Goal: Transaction & Acquisition: Purchase product/service

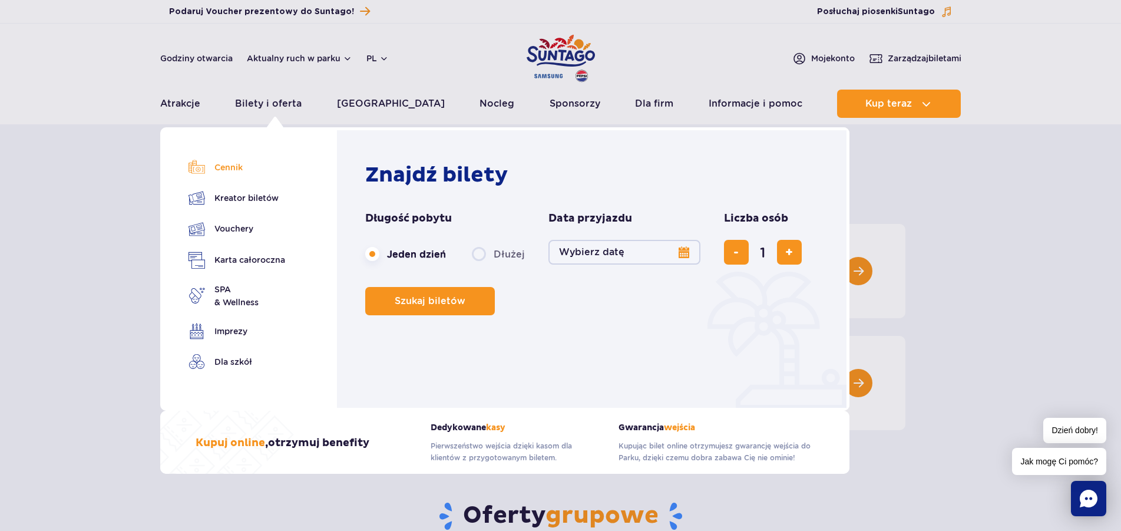
click at [234, 164] on link "Cennik" at bounding box center [236, 167] width 97 height 16
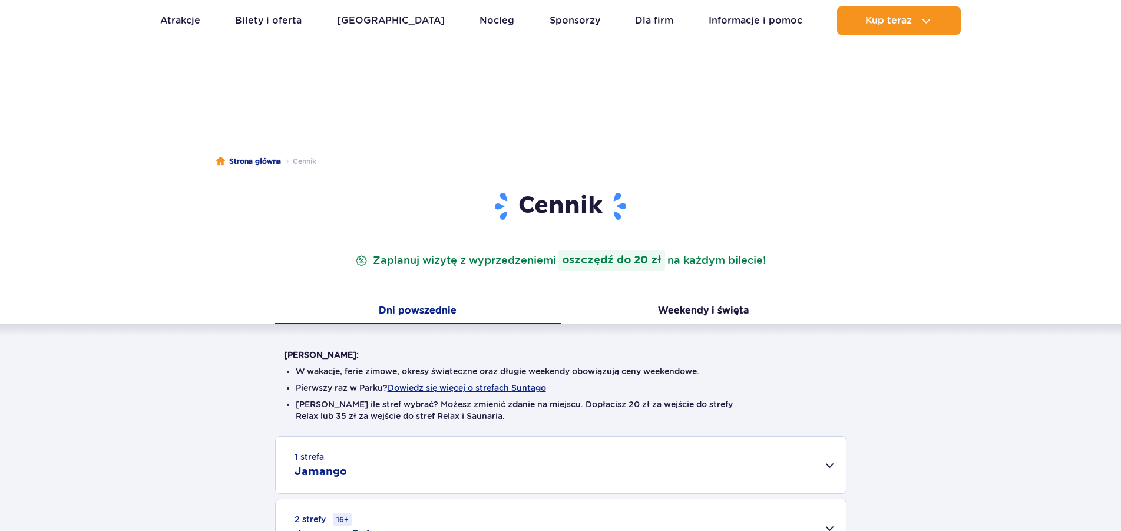
scroll to position [240, 0]
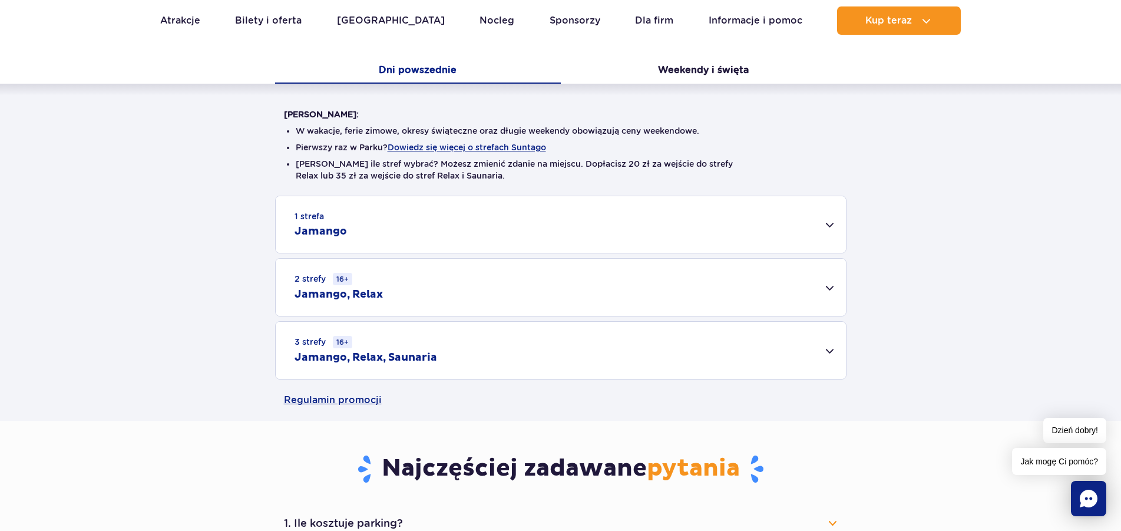
click at [353, 224] on div "1 strefa Jamango" at bounding box center [561, 224] width 570 height 57
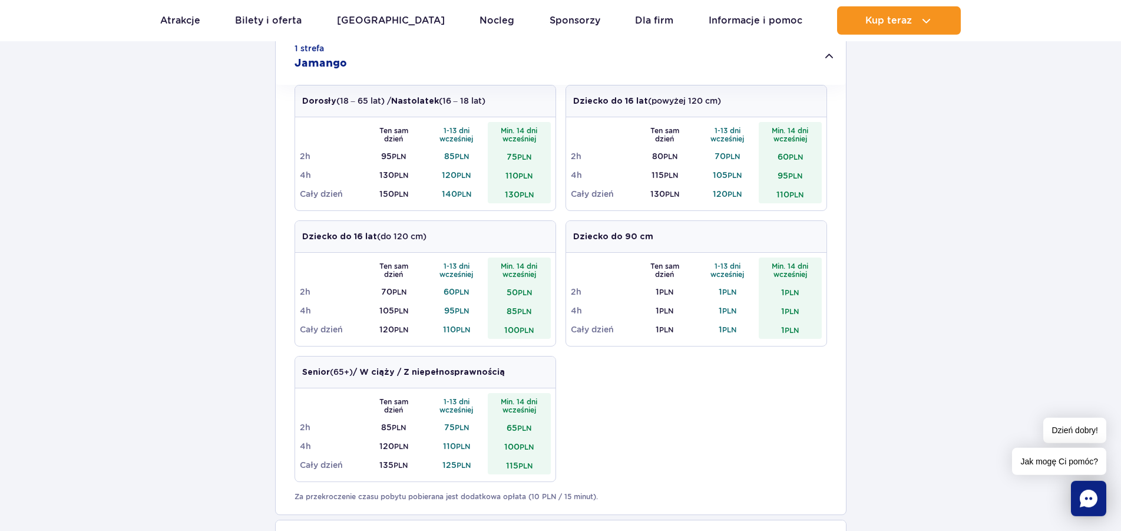
scroll to position [405, 0]
drag, startPoint x: 624, startPoint y: 236, endPoint x: 644, endPoint y: 236, distance: 20.0
click at [644, 236] on strong "Dziecko do 90 cm" at bounding box center [613, 240] width 80 height 8
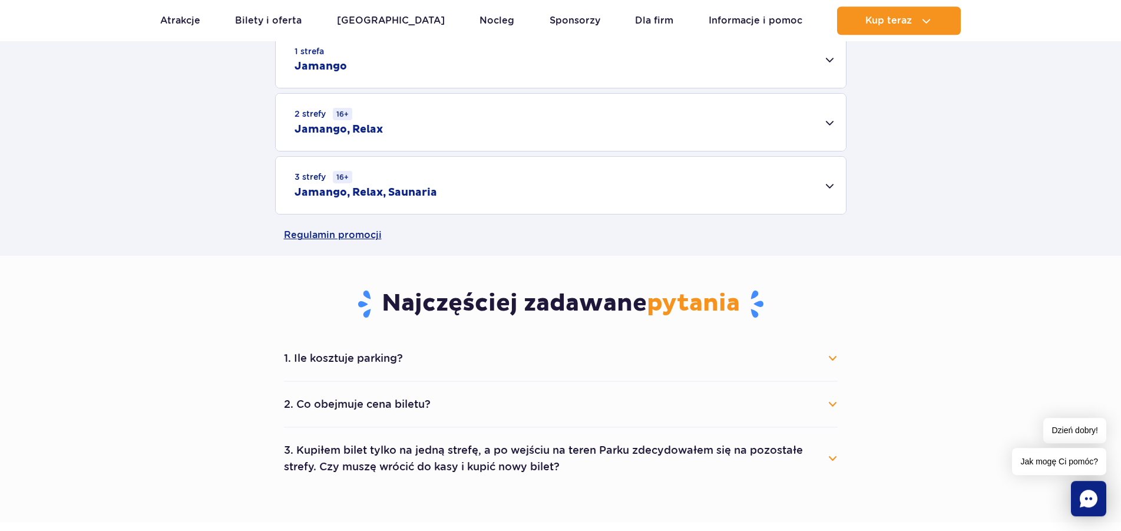
click at [658, 151] on div "2 strefy 16+ Jamango, Relax Dorosły (18 – 65 lat) / Nastolatek (16 – 18 lat) Te…" at bounding box center [560, 122] width 571 height 58
click at [344, 131] on h2 "Jamango, Relax" at bounding box center [339, 130] width 88 height 14
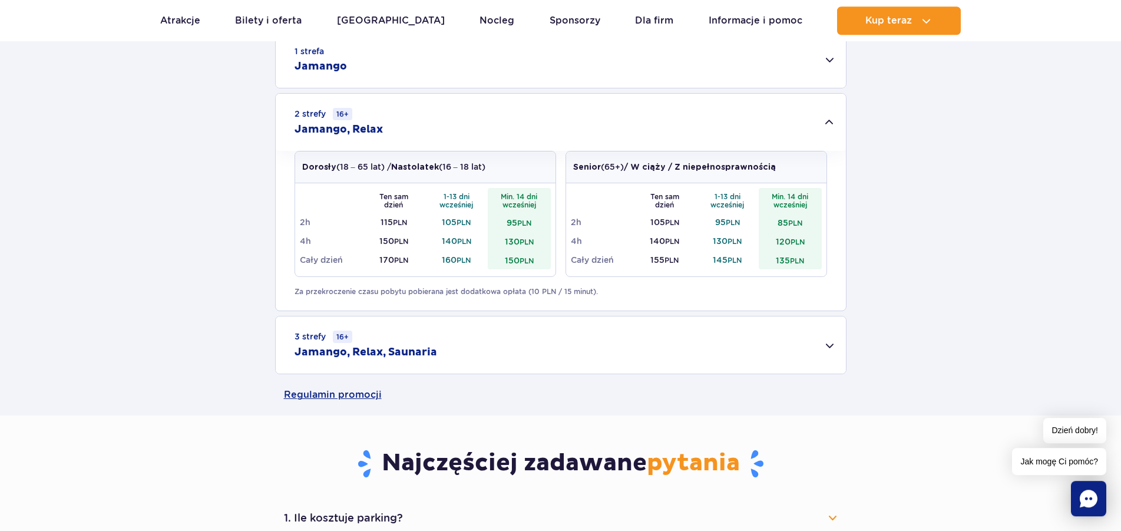
click at [343, 130] on h2 "Jamango, Relax" at bounding box center [339, 130] width 88 height 14
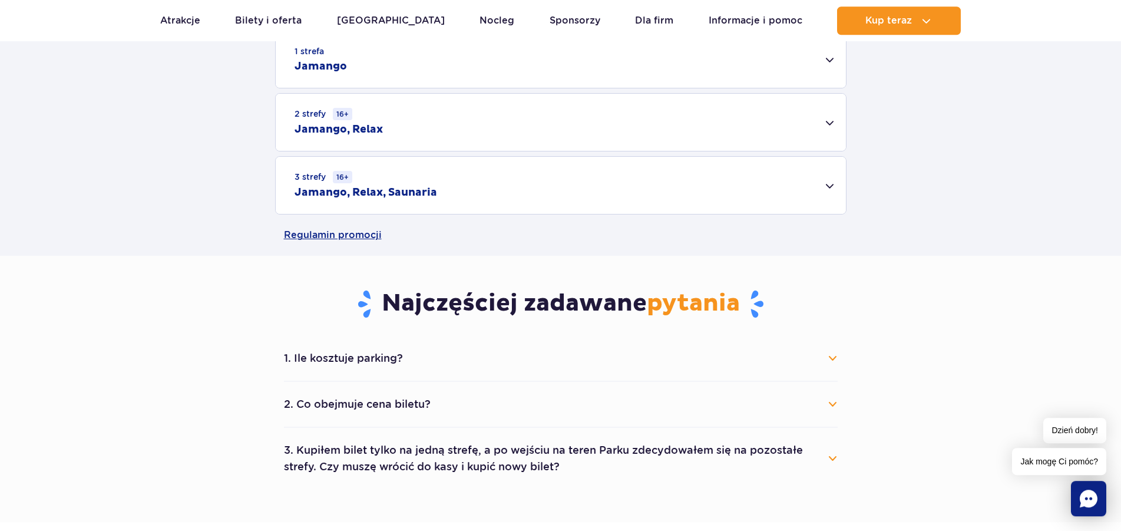
click at [326, 71] on h2 "Jamango" at bounding box center [321, 66] width 52 height 14
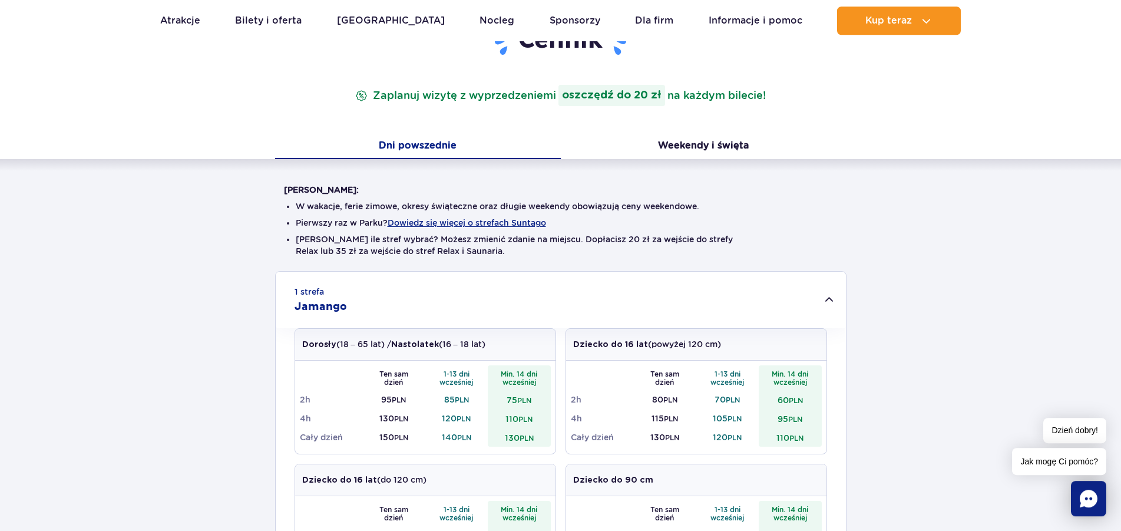
scroll to position [0, 0]
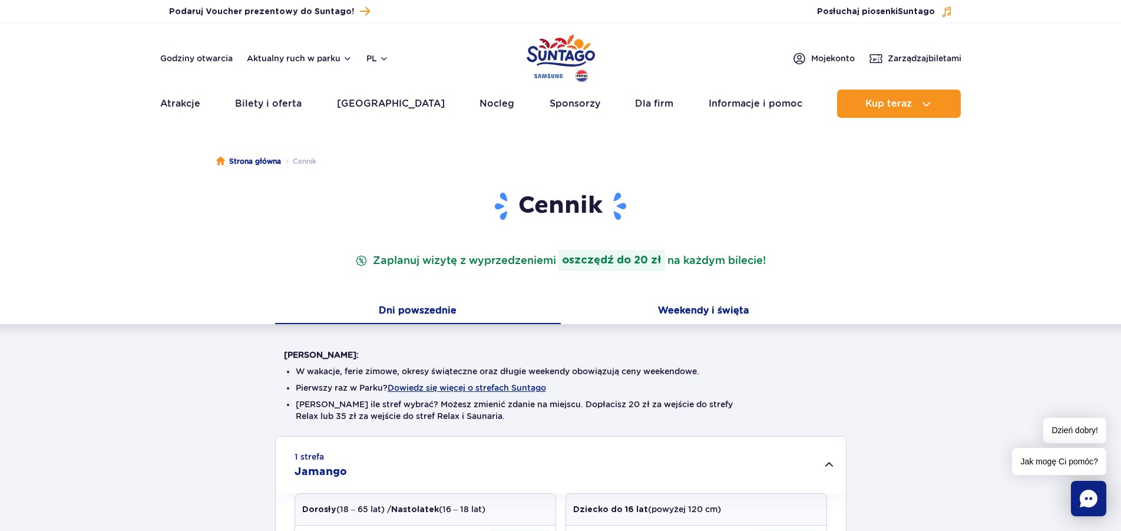
click at [699, 315] on button "Weekendy i święta" at bounding box center [704, 311] width 286 height 25
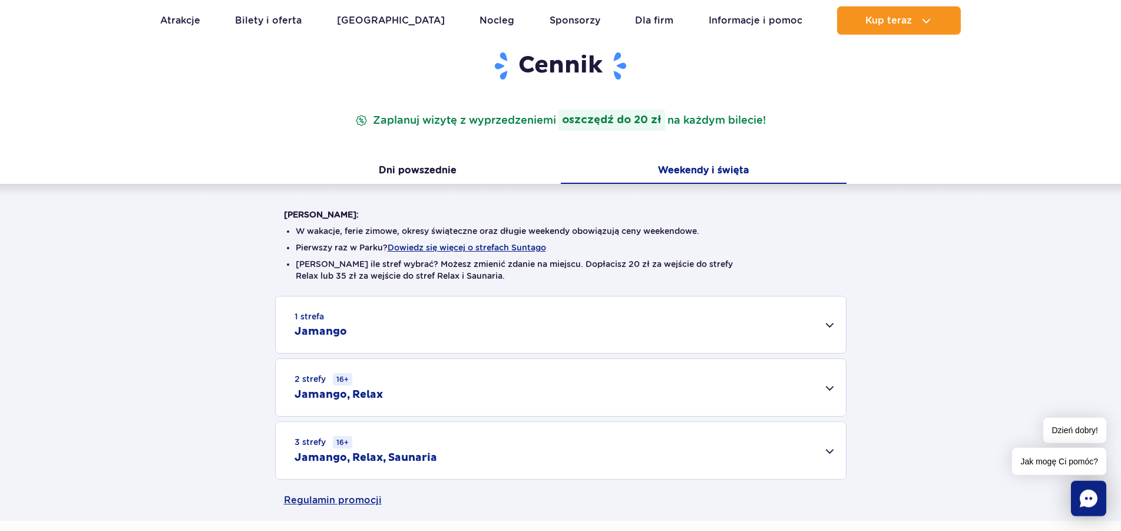
scroll to position [240, 0]
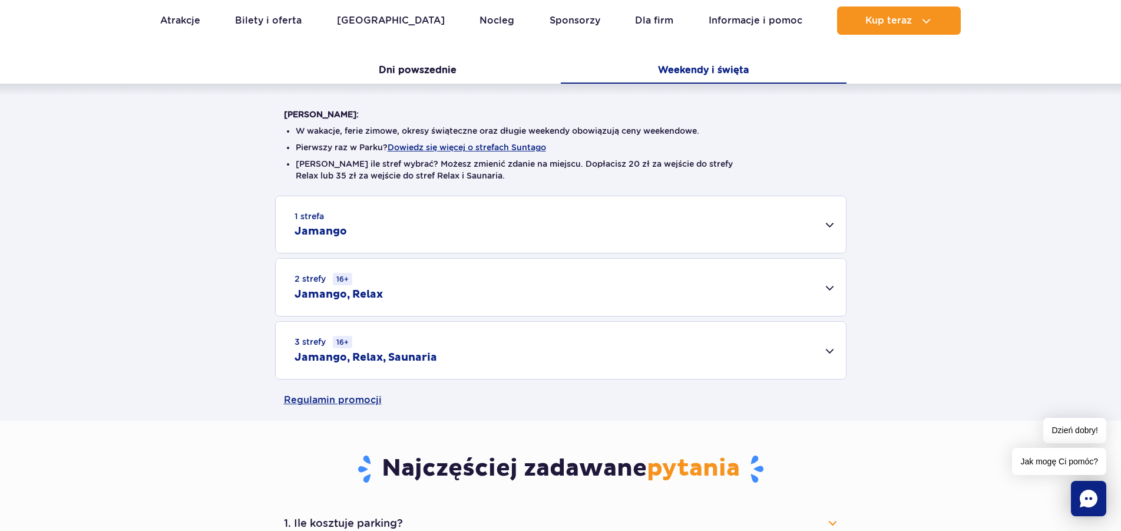
click at [371, 227] on div "1 strefa Jamango" at bounding box center [561, 224] width 570 height 57
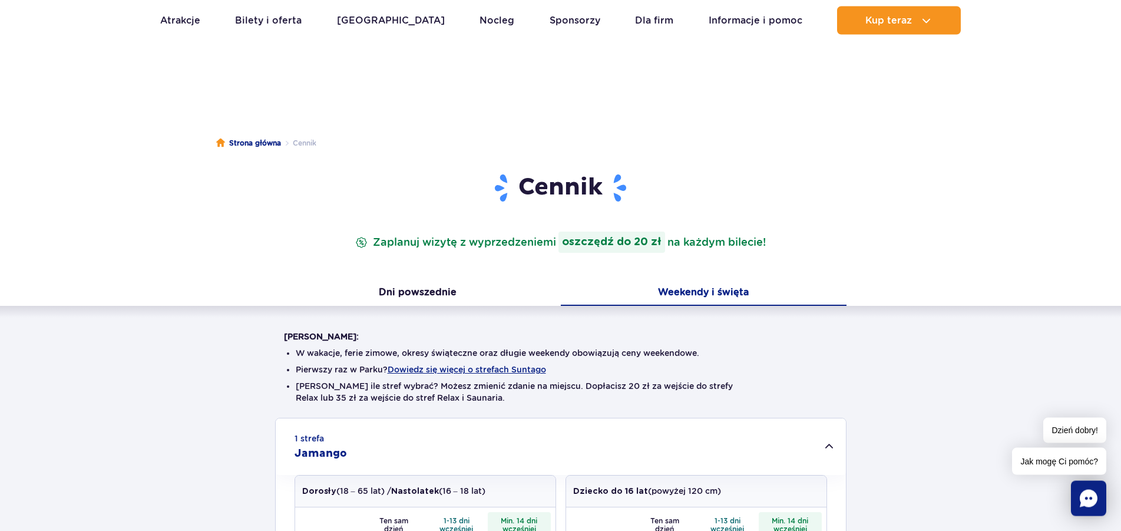
scroll to position [0, 0]
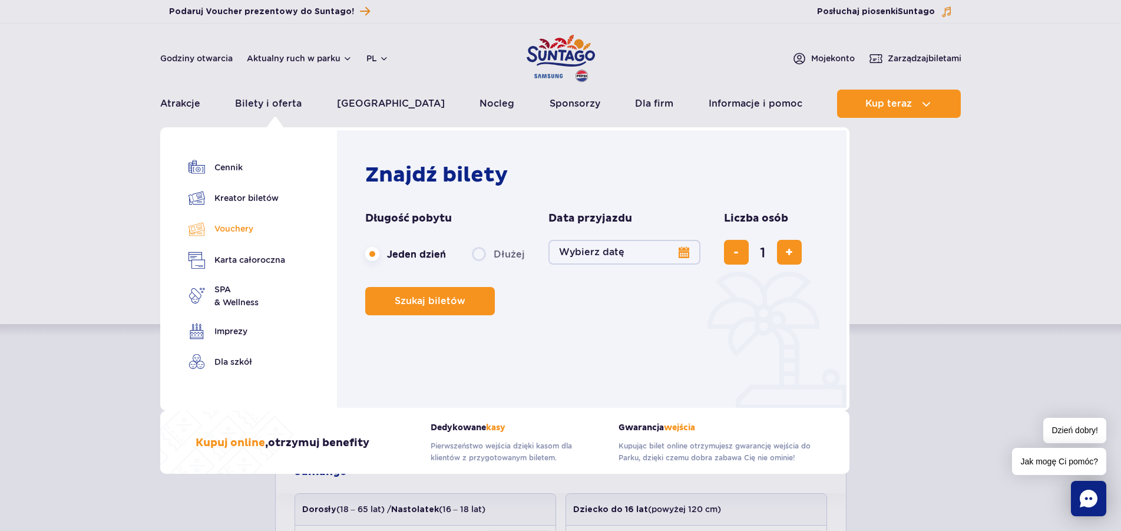
click at [231, 231] on link "Vouchery" at bounding box center [236, 228] width 97 height 17
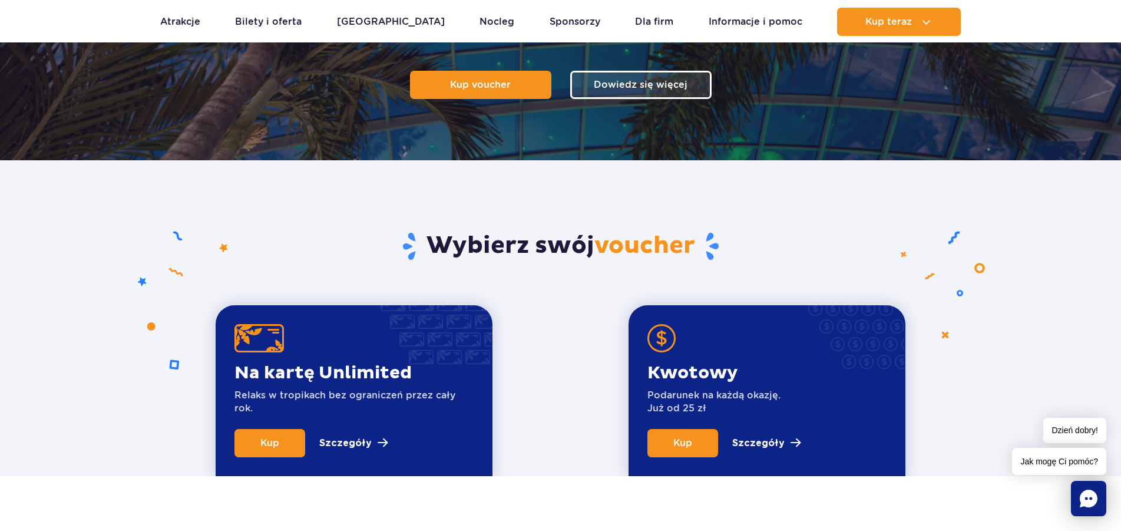
scroll to position [481, 0]
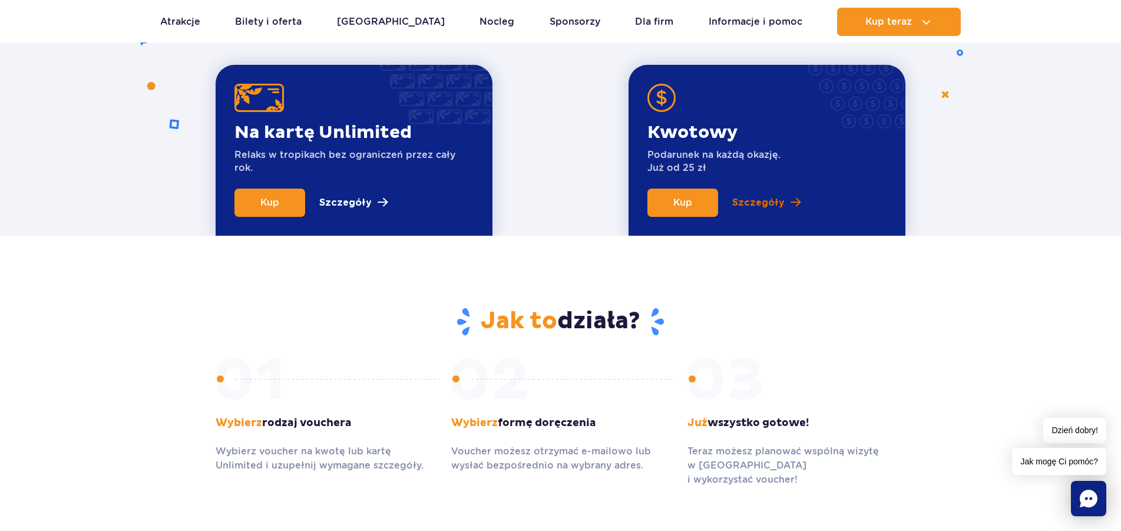
click at [785, 206] on link "Szczegóły" at bounding box center [766, 202] width 68 height 28
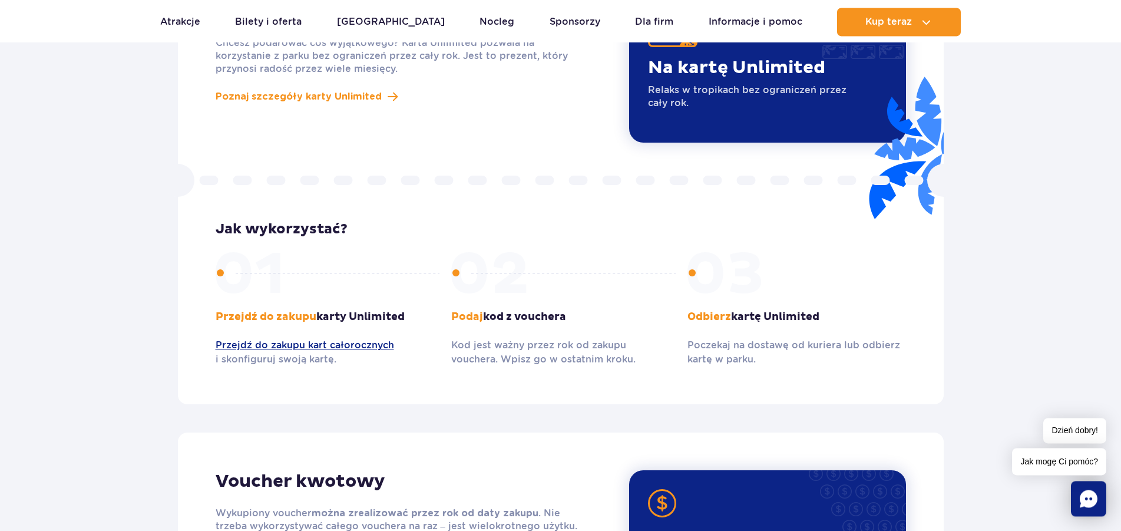
scroll to position [1012, 0]
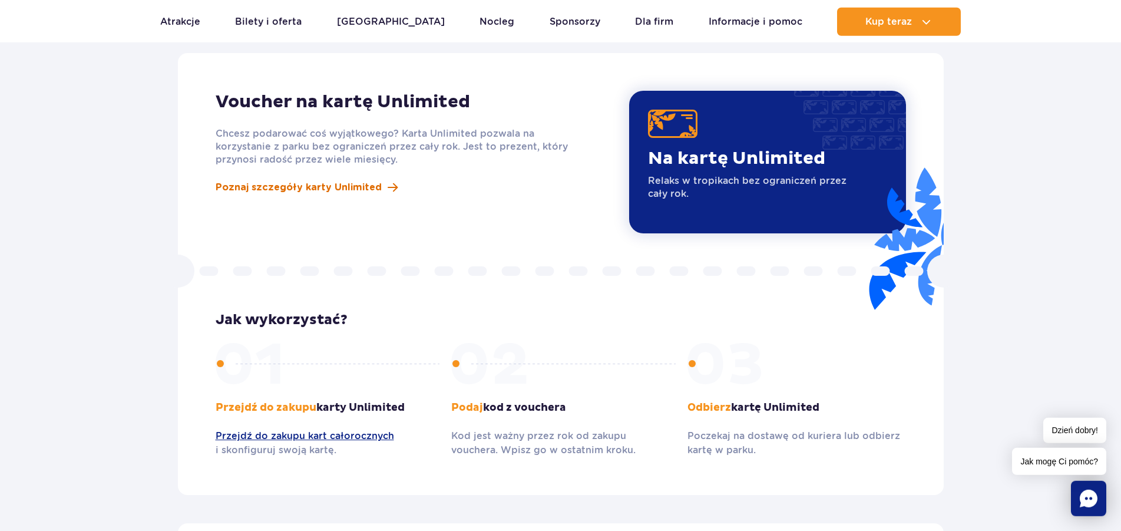
click at [282, 180] on span "Poznaj szczegóły karty Unlimited" at bounding box center [299, 187] width 166 height 14
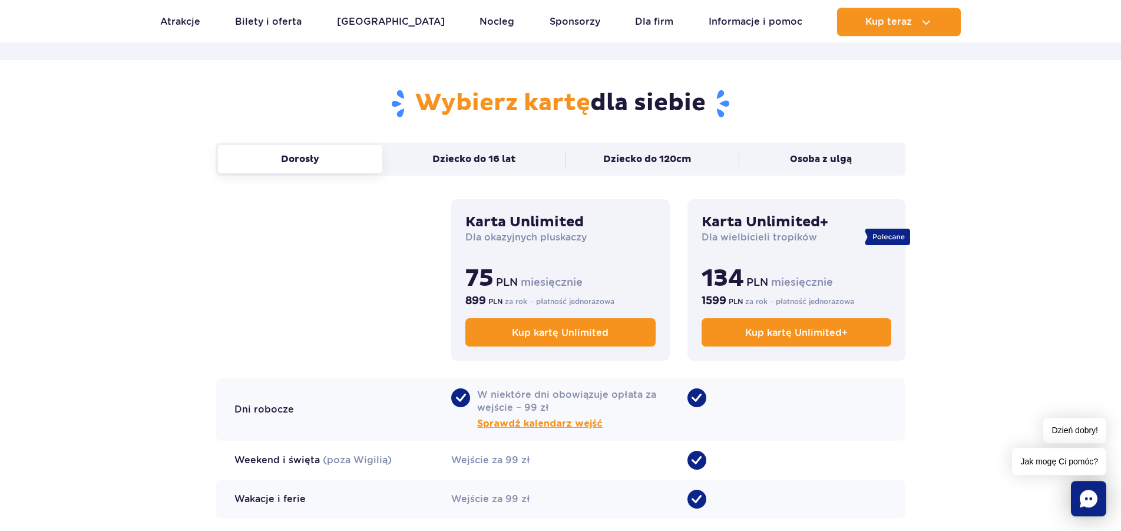
scroll to position [745, 0]
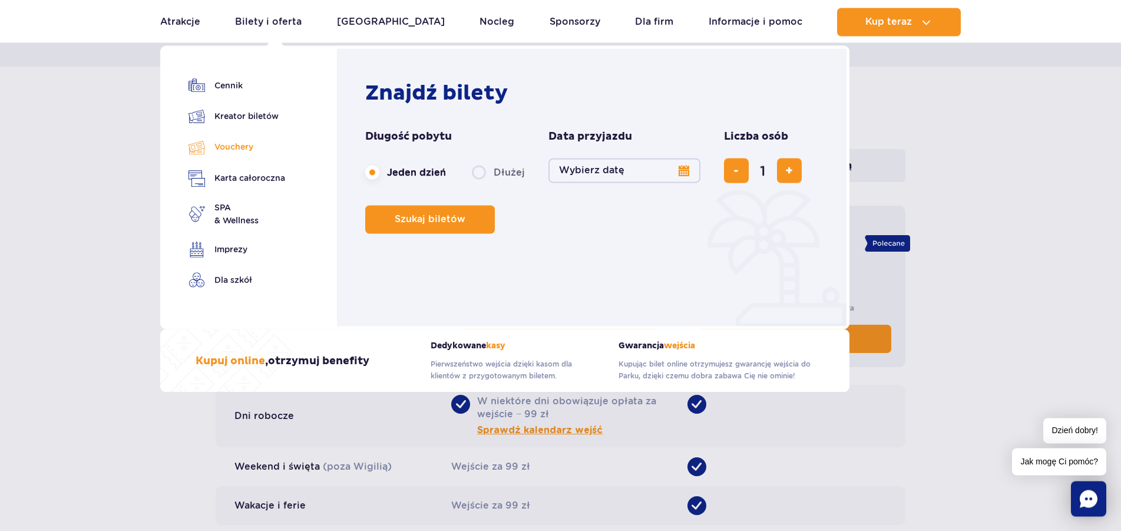
click at [241, 142] on link "Vouchery" at bounding box center [236, 146] width 97 height 17
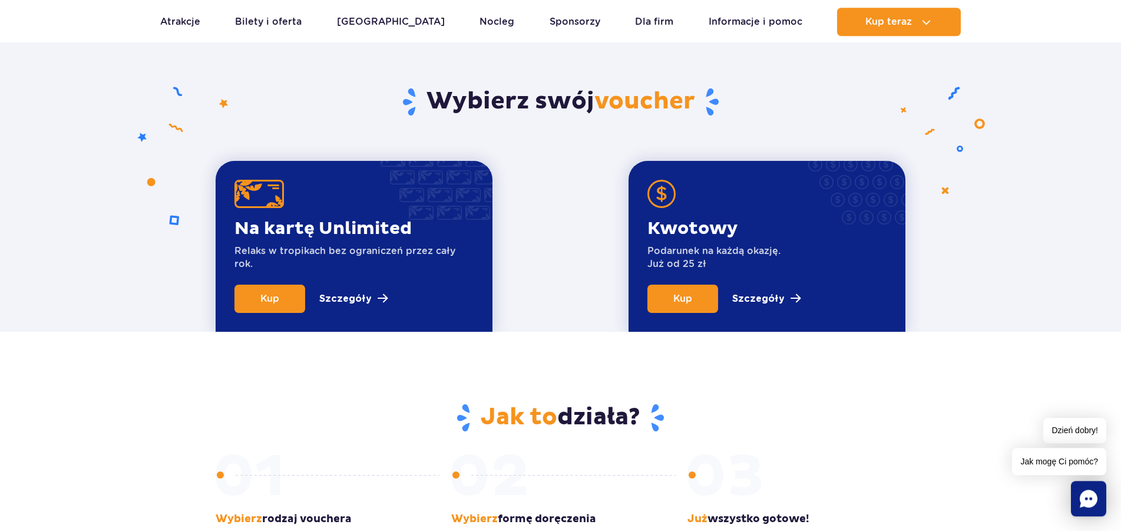
scroll to position [340, 0]
